Goal: Check status

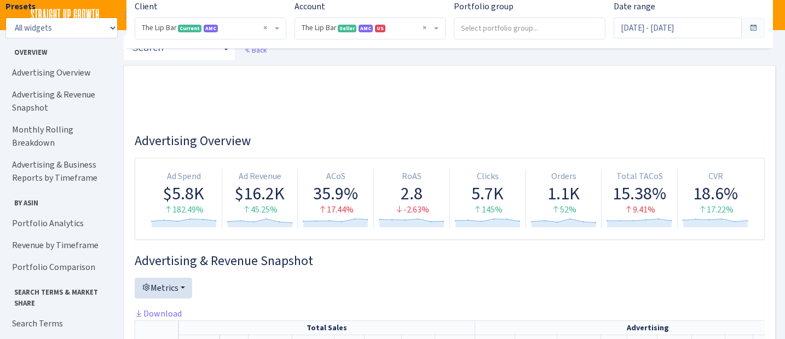
select select "2713864224225319"
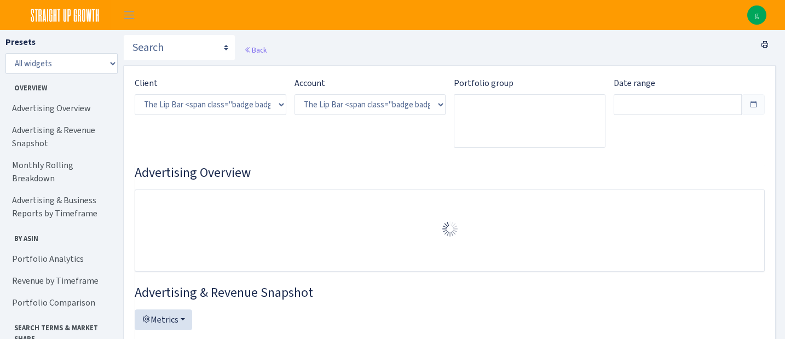
select select "2713864224225319"
type input "[DATE] - [DATE]"
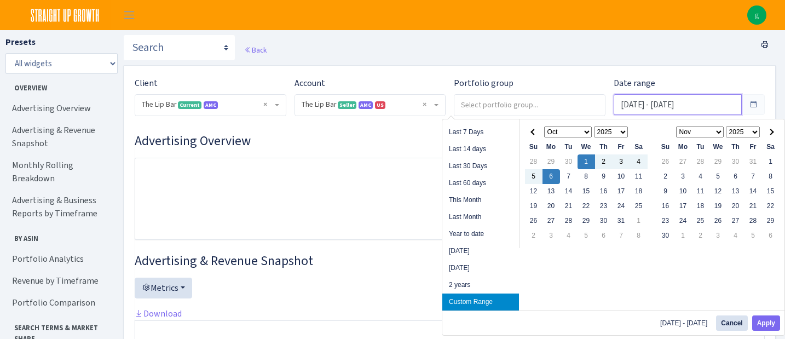
click at [697, 102] on input "[DATE] - [DATE]" at bounding box center [678, 104] width 129 height 21
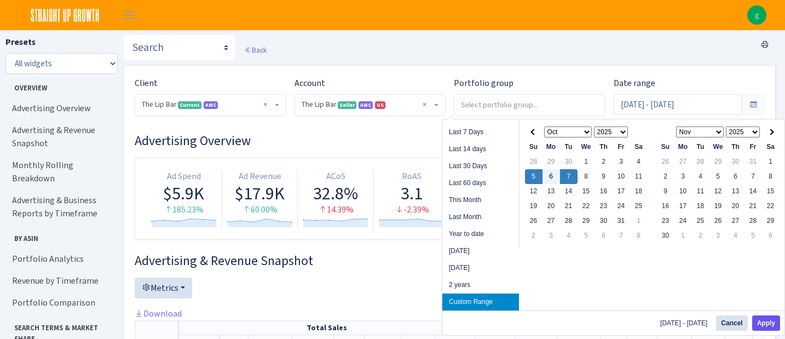
click at [760, 319] on button "Apply" at bounding box center [766, 322] width 28 height 15
type input "Oct 5, 2025 - Oct 7, 2025"
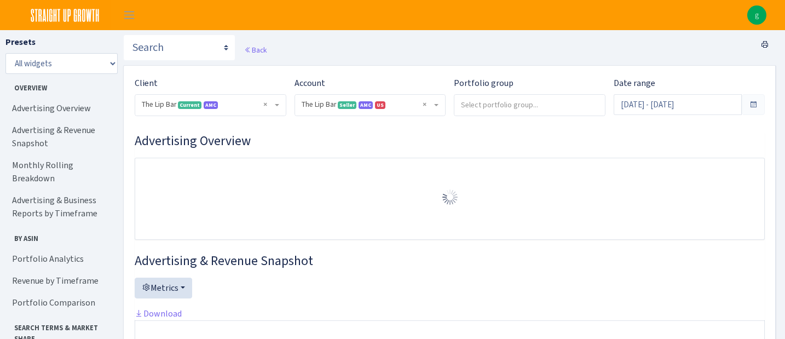
select select "2713864224225319"
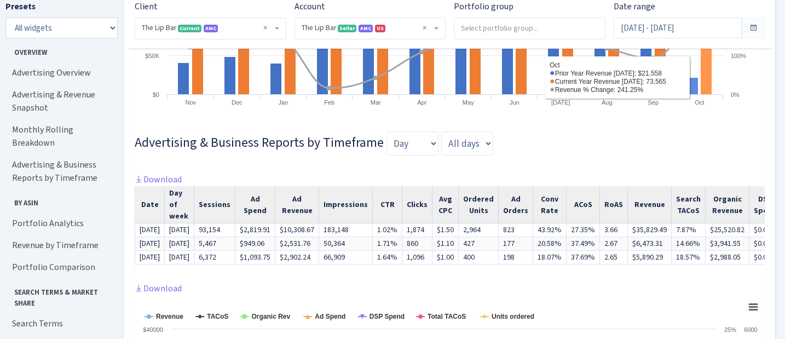
scroll to position [907, 0]
